Goal: Information Seeking & Learning: Learn about a topic

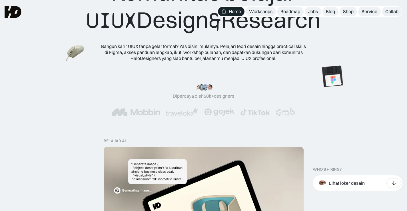
scroll to position [29, 0]
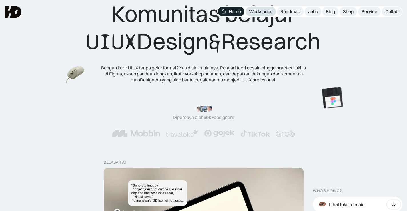
click at [268, 13] on div "Workshops" at bounding box center [260, 12] width 23 height 6
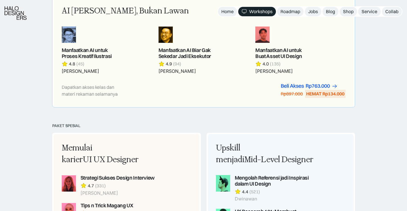
scroll to position [400, 0]
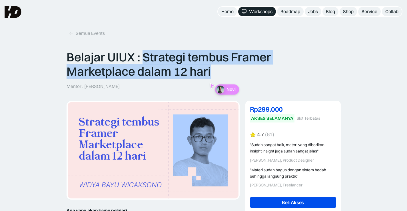
drag, startPoint x: 142, startPoint y: 58, endPoint x: 216, endPoint y: 69, distance: 75.1
click at [216, 69] on p "Belajar UIUX : Strategi tembus Framer Marketplace dalam 12 hari" at bounding box center [204, 64] width 274 height 29
copy p "Strategi tembus Framer Marketplace dalam 12 hari"
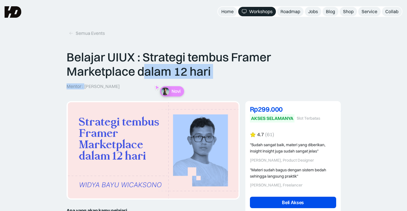
drag, startPoint x: 85, startPoint y: 86, endPoint x: 143, endPoint y: 86, distance: 58.3
click at [143, 86] on div "Belajar UIUX : Strategi tembus Framer Marketplace dalam 12 hari Mentor : Widya …" at bounding box center [204, 69] width 274 height 39
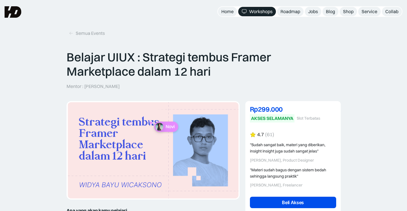
drag, startPoint x: 85, startPoint y: 86, endPoint x: 138, endPoint y: 87, distance: 52.9
click at [138, 87] on div "Belajar UIUX : Strategi tembus Framer Marketplace dalam 12 hari Mentor : Widya …" at bounding box center [204, 69] width 274 height 39
copy p "Widya Bayu Wicaksono"
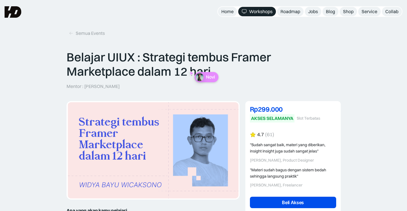
drag, startPoint x: 63, startPoint y: 102, endPoint x: 63, endPoint y: 106, distance: 3.5
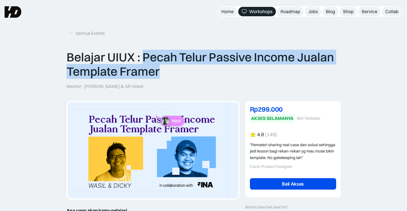
drag, startPoint x: 143, startPoint y: 55, endPoint x: 163, endPoint y: 70, distance: 24.9
click at [163, 70] on p "Belajar UIUX : Pecah Telur Passive Income Jualan Template Framer" at bounding box center [204, 64] width 274 height 29
copy p "Pecah Telur Passive Income Jualan Template Framer"
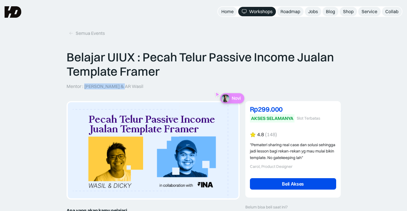
drag, startPoint x: 85, startPoint y: 87, endPoint x: 125, endPoint y: 87, distance: 40.0
click at [125, 87] on div "Belajar UIUX : Pecah Telur Passive Income Jualan Template Framer Mentor : Dicky…" at bounding box center [204, 69] width 274 height 39
copy p "Dicky & AR Wasil"
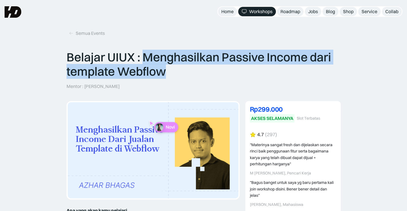
drag, startPoint x: 142, startPoint y: 56, endPoint x: 181, endPoint y: 70, distance: 41.0
click at [181, 70] on p "Belajar UIUX : Menghasilkan Passive Income dari template Webflow" at bounding box center [204, 64] width 274 height 29
copy p "Menghasilkan Passive Income dari template Webflow"
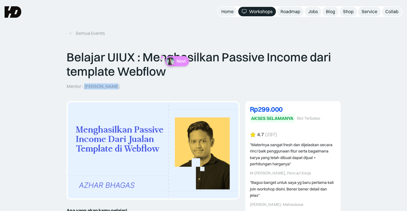
drag, startPoint x: 85, startPoint y: 87, endPoint x: 118, endPoint y: 87, distance: 33.4
click at [118, 87] on div "Belajar UIUX : Menghasilkan Passive Income dari template Webflow Mentor : [PERS…" at bounding box center [204, 69] width 274 height 39
copy p "[PERSON_NAME]"
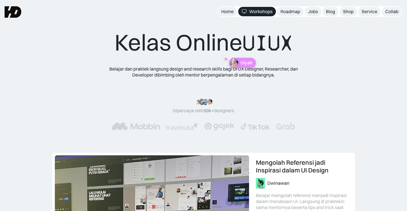
scroll to position [257, 0]
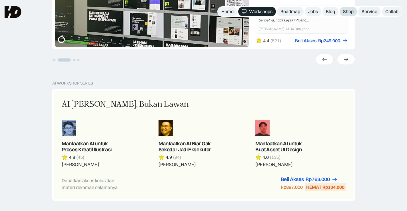
click at [347, 13] on div "Shop" at bounding box center [348, 12] width 11 height 6
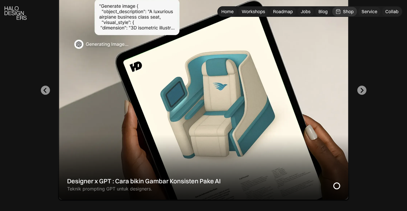
scroll to position [200, 0]
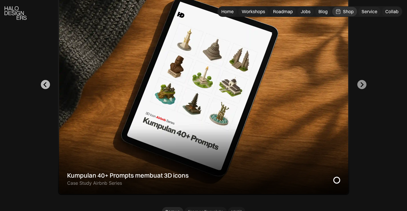
click at [44, 83] on icon "Previous slide" at bounding box center [45, 84] width 5 height 5
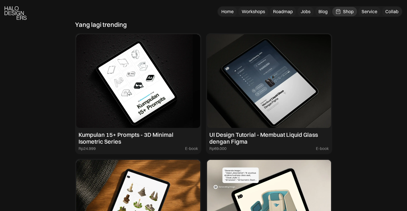
scroll to position [629, 0]
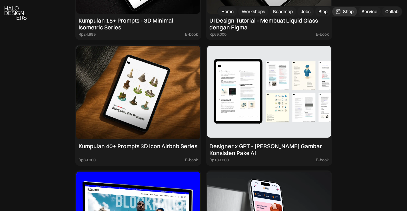
click at [230, 150] on div "Designer x GPT - [PERSON_NAME] Gambar Konsisten Pake AI" at bounding box center [268, 150] width 119 height 14
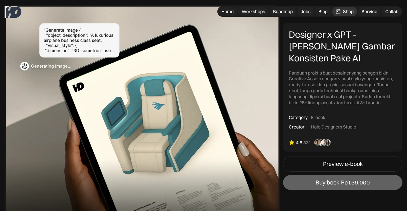
scroll to position [29, 0]
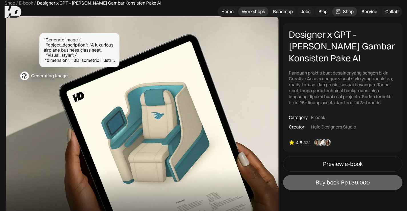
click at [247, 13] on div "Workshops" at bounding box center [253, 12] width 23 height 6
